Goal: Task Accomplishment & Management: Manage account settings

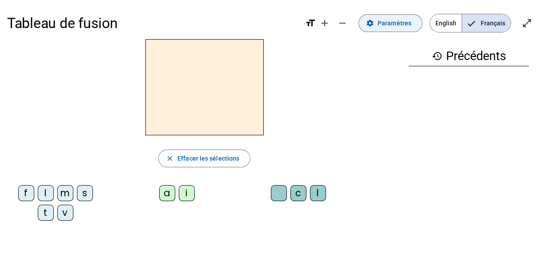
click at [391, 26] on span "Paramètres" at bounding box center [394, 23] width 34 height 11
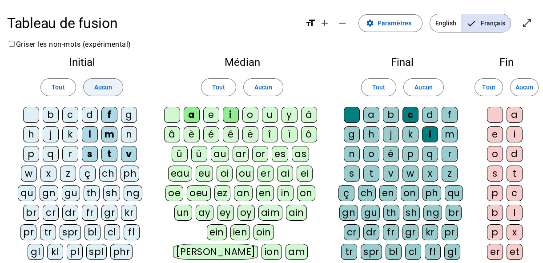
click at [102, 92] on span "Aucun" at bounding box center [103, 87] width 18 height 11
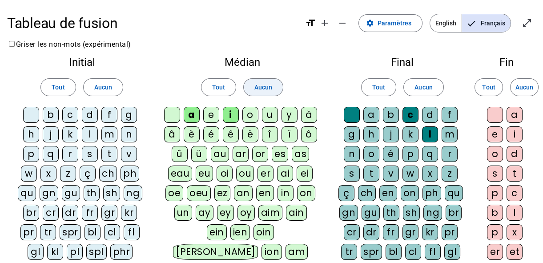
click at [262, 89] on span "Aucun" at bounding box center [263, 87] width 18 height 11
click at [443, 86] on button "Aucun" at bounding box center [423, 87] width 40 height 18
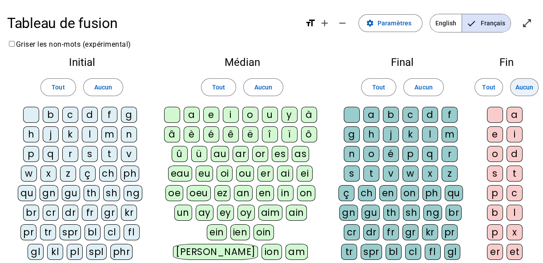
click at [525, 84] on span "Aucun" at bounding box center [524, 87] width 18 height 11
click at [55, 112] on div "b" at bounding box center [51, 115] width 16 height 16
click at [92, 132] on div "l" at bounding box center [90, 134] width 16 height 16
click at [111, 132] on div "m" at bounding box center [109, 134] width 16 height 16
click at [89, 156] on div "s" at bounding box center [90, 154] width 16 height 16
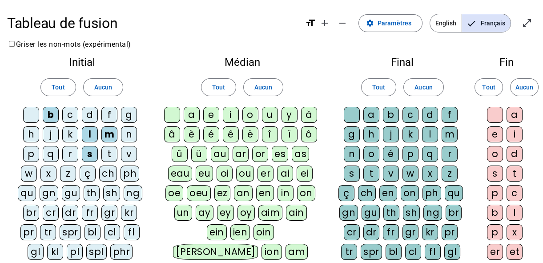
click at [110, 154] on div "t" at bounding box center [109, 154] width 16 height 16
click at [132, 154] on div "v" at bounding box center [129, 154] width 16 height 16
click at [189, 111] on div "a" at bounding box center [192, 115] width 16 height 16
click at [267, 113] on div "u" at bounding box center [270, 115] width 16 height 16
click at [348, 114] on div at bounding box center [352, 115] width 16 height 16
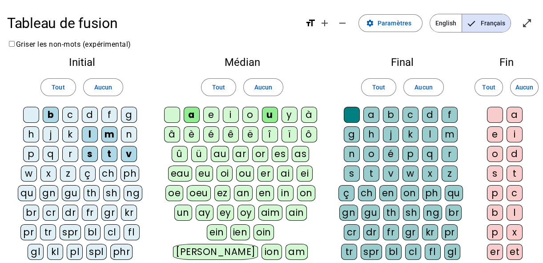
click at [408, 114] on div "c" at bounding box center [410, 115] width 16 height 16
click at [432, 134] on div "l" at bounding box center [430, 134] width 16 height 16
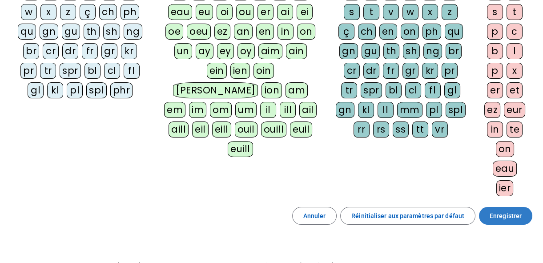
click at [503, 213] on span "Enregistrer" at bounding box center [505, 215] width 32 height 11
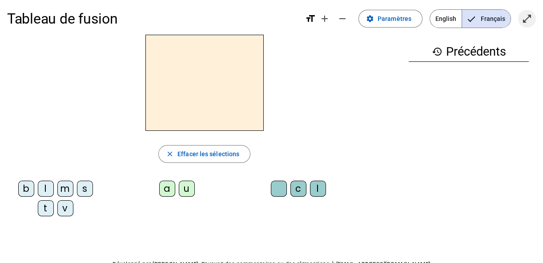
click at [527, 28] on span "Entrer en plein écran" at bounding box center [526, 18] width 21 height 21
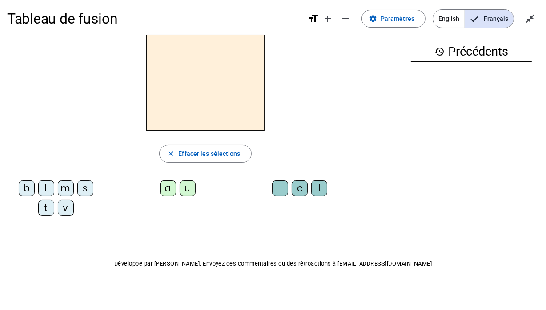
click at [62, 212] on div "v" at bounding box center [66, 208] width 16 height 16
click at [191, 187] on div "u" at bounding box center [188, 188] width 16 height 16
click at [22, 188] on div "b" at bounding box center [27, 188] width 16 height 16
click at [44, 189] on div "l" at bounding box center [46, 188] width 16 height 16
click at [48, 208] on div "t" at bounding box center [46, 208] width 16 height 16
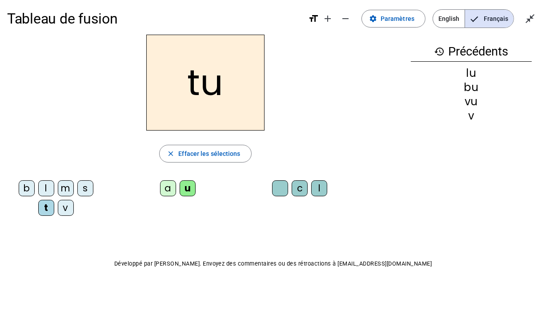
click at [84, 186] on div "s" at bounding box center [85, 188] width 16 height 16
click at [165, 182] on div "a" at bounding box center [168, 188] width 16 height 16
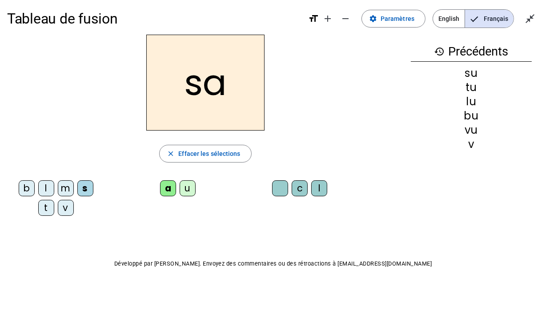
click at [69, 187] on div "m" at bounding box center [66, 188] width 16 height 16
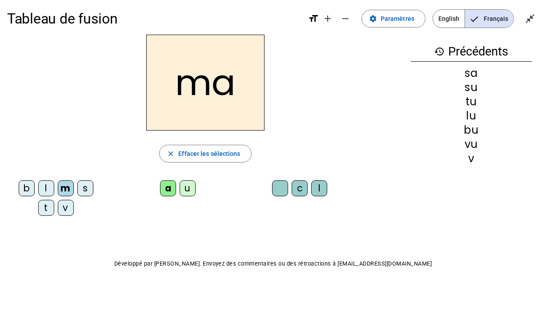
click at [66, 207] on div "v" at bounding box center [66, 208] width 16 height 16
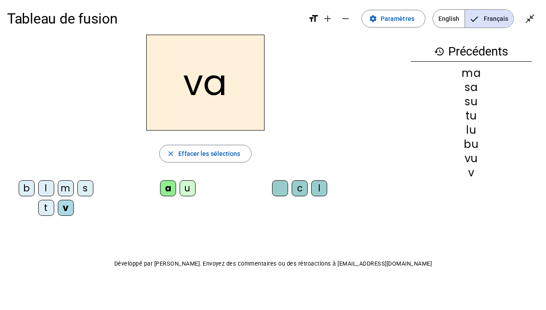
click at [323, 187] on div "l" at bounding box center [319, 188] width 16 height 16
click at [28, 188] on div "b" at bounding box center [27, 188] width 16 height 16
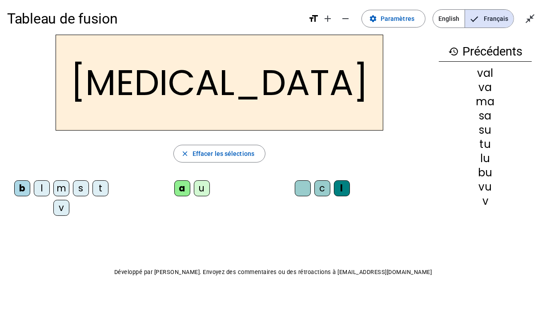
click at [314, 187] on div "c" at bounding box center [322, 188] width 16 height 16
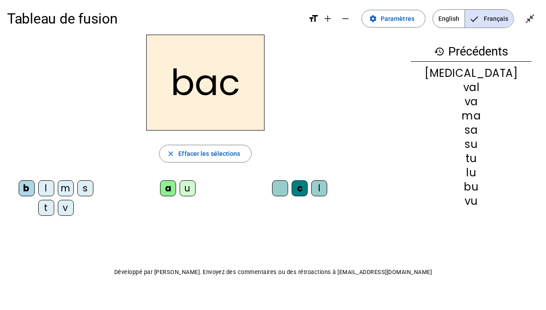
click at [88, 187] on div "s" at bounding box center [85, 188] width 16 height 16
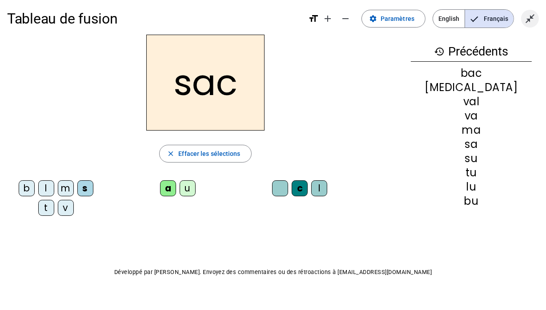
click at [527, 20] on mat-icon "close_fullscreen" at bounding box center [530, 18] width 11 height 11
